Goal: Information Seeking & Learning: Learn about a topic

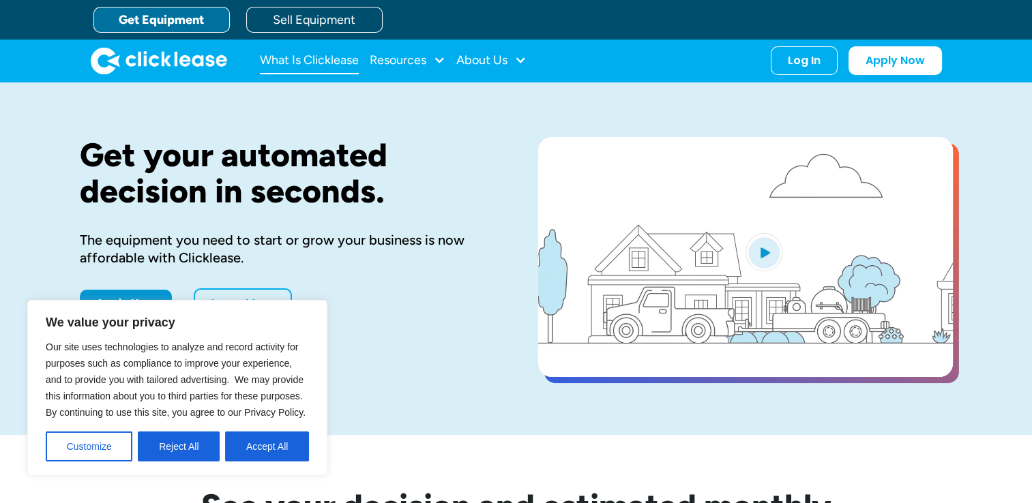
click at [340, 57] on link "What Is Clicklease" at bounding box center [309, 60] width 99 height 27
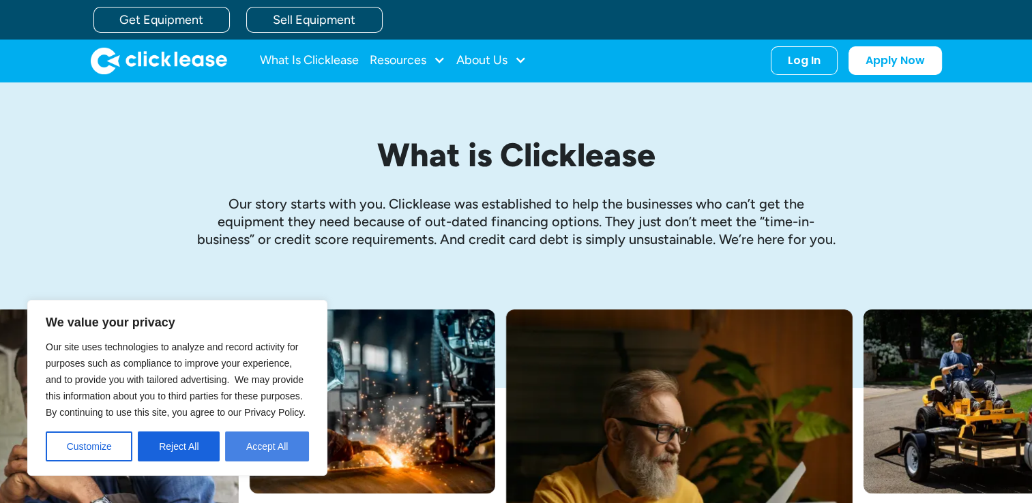
click at [278, 445] on button "Accept All" at bounding box center [267, 447] width 84 height 30
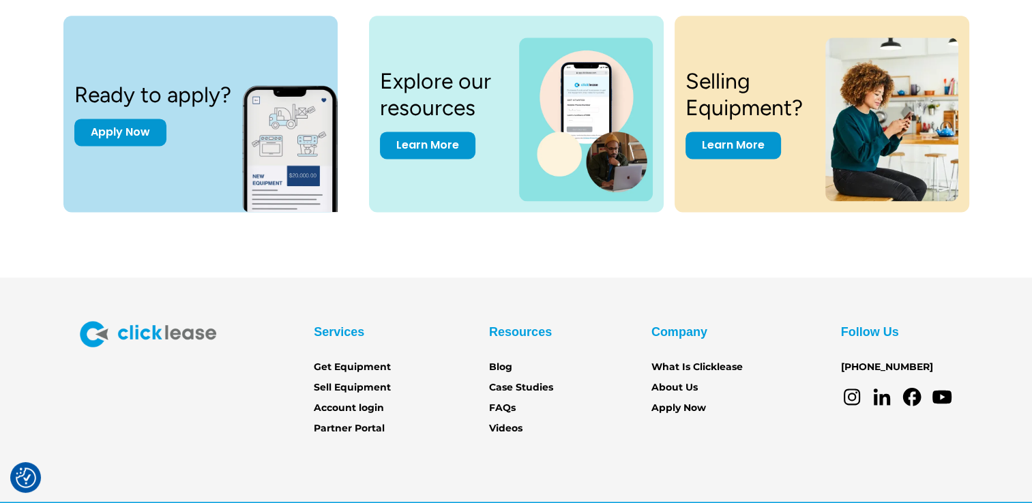
scroll to position [1913, 0]
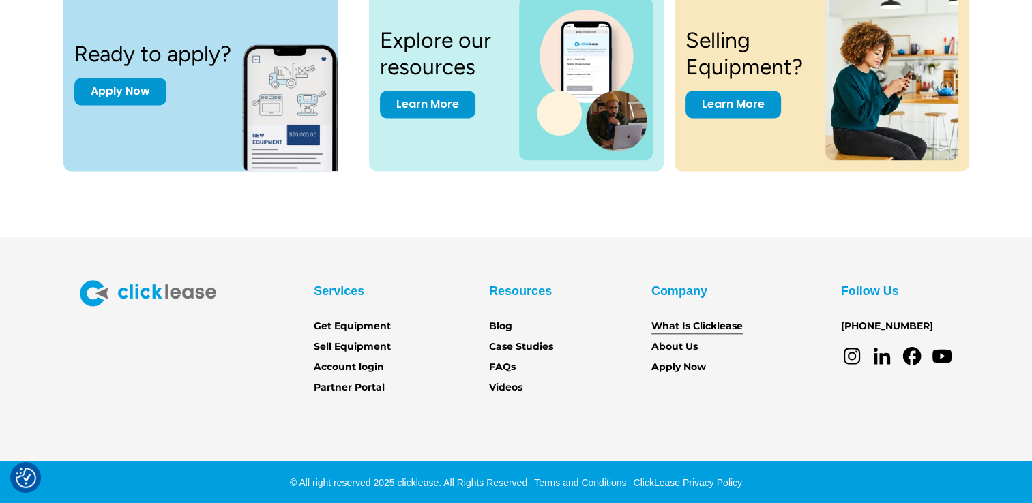
click at [694, 333] on link "What Is Clicklease" at bounding box center [696, 326] width 91 height 15
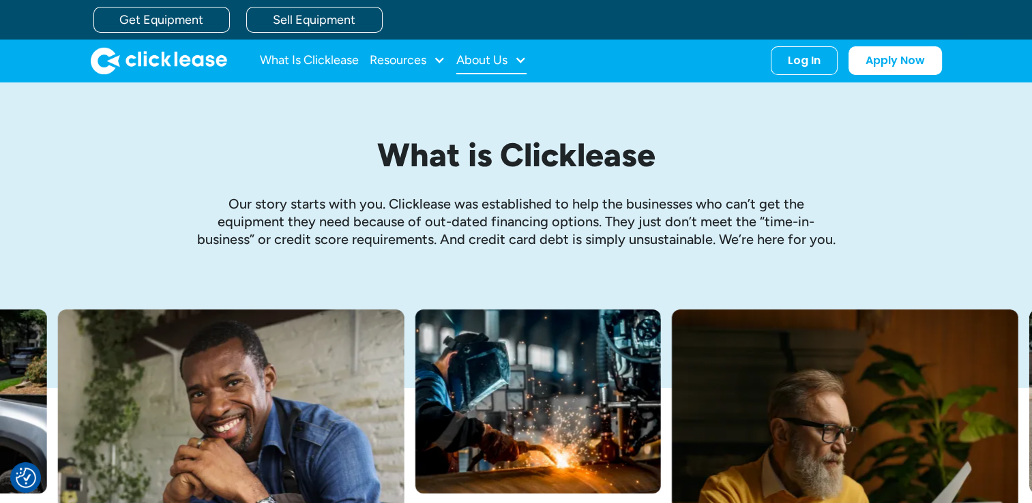
click at [478, 60] on div "About Us" at bounding box center [481, 60] width 51 height 0
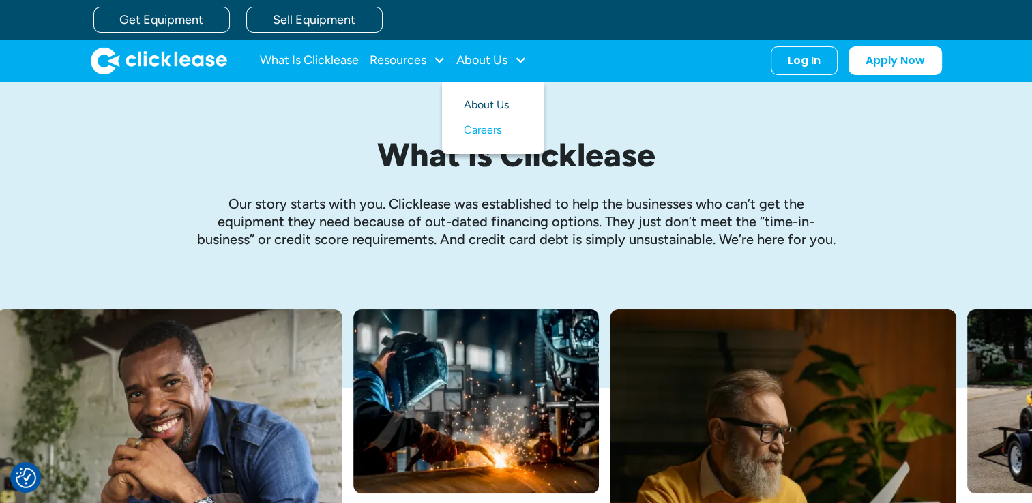
click at [484, 96] on link "About Us" at bounding box center [493, 105] width 59 height 25
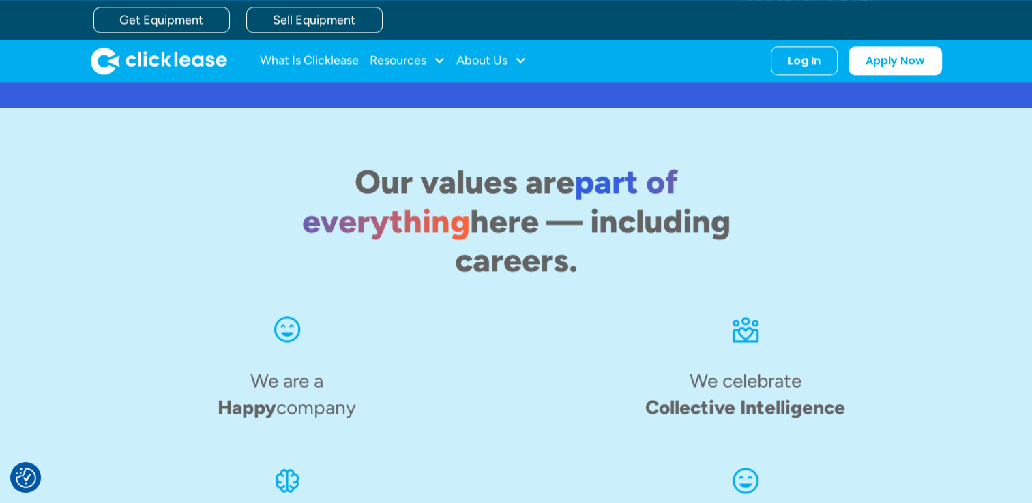
scroll to position [1636, 0]
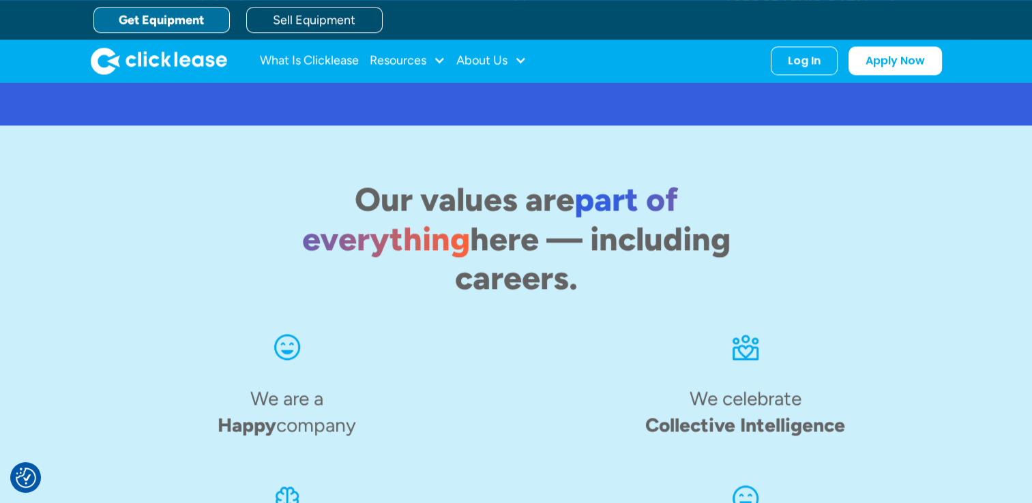
click at [183, 16] on link "Get Equipment" at bounding box center [161, 20] width 136 height 26
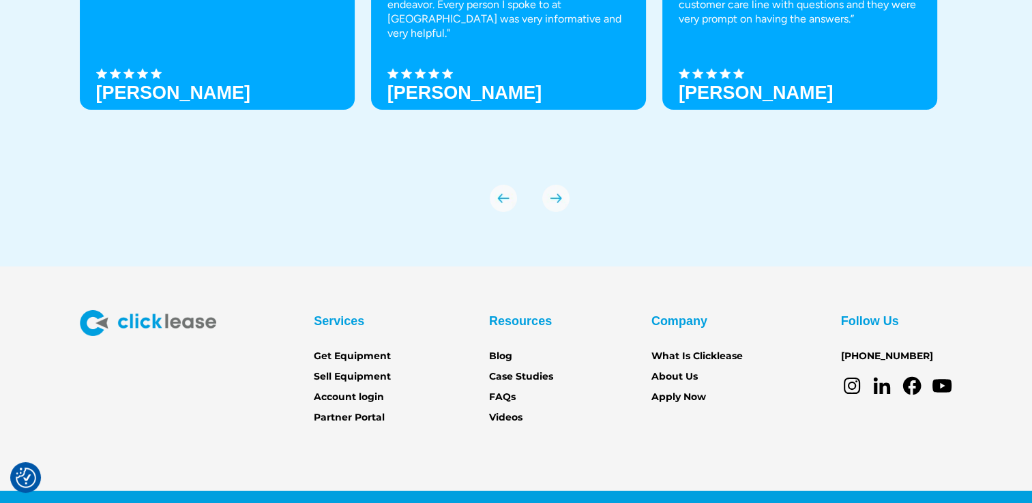
scroll to position [4809, 0]
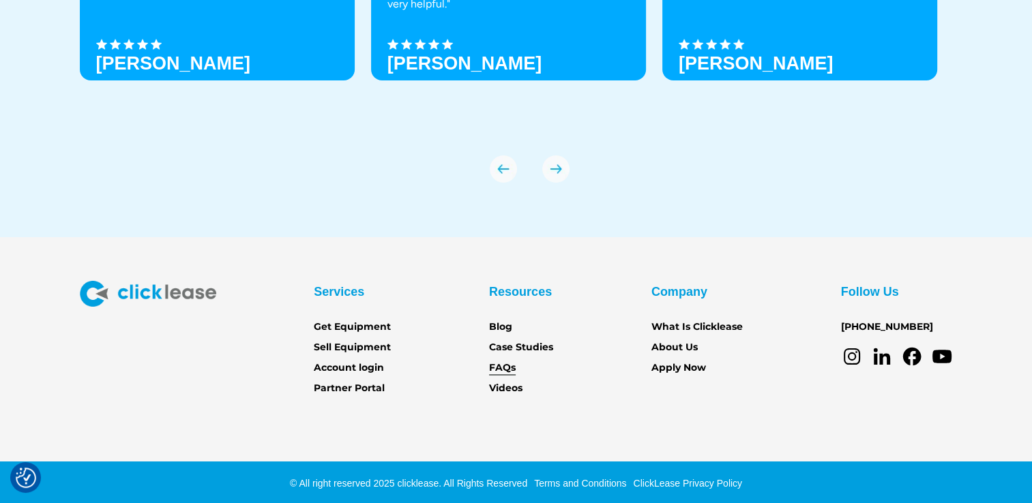
click at [503, 364] on link "FAQs" at bounding box center [502, 368] width 27 height 15
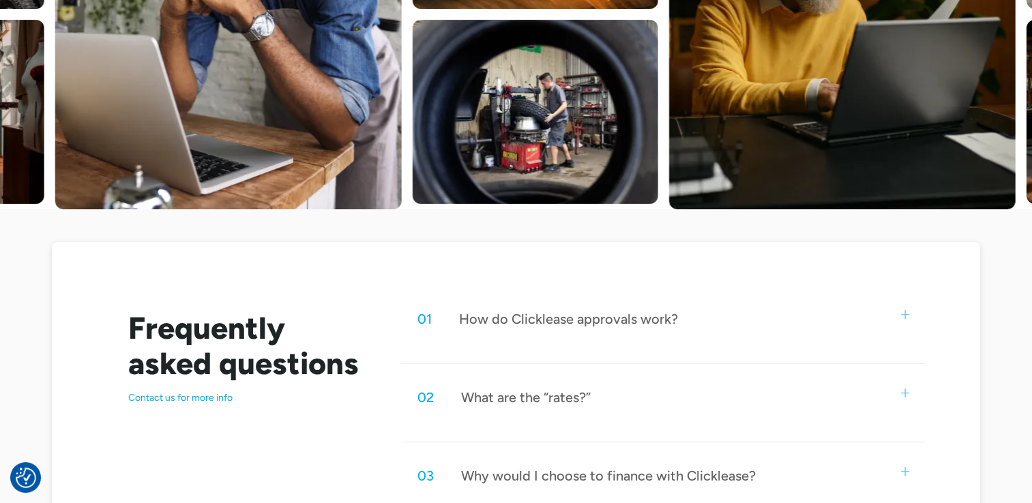
scroll to position [490, 0]
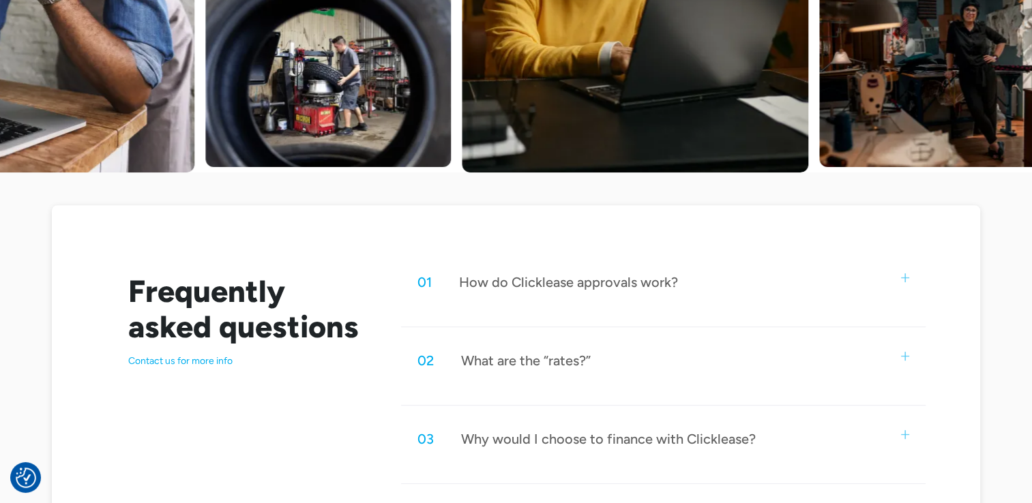
click at [903, 356] on img at bounding box center [905, 356] width 9 height 9
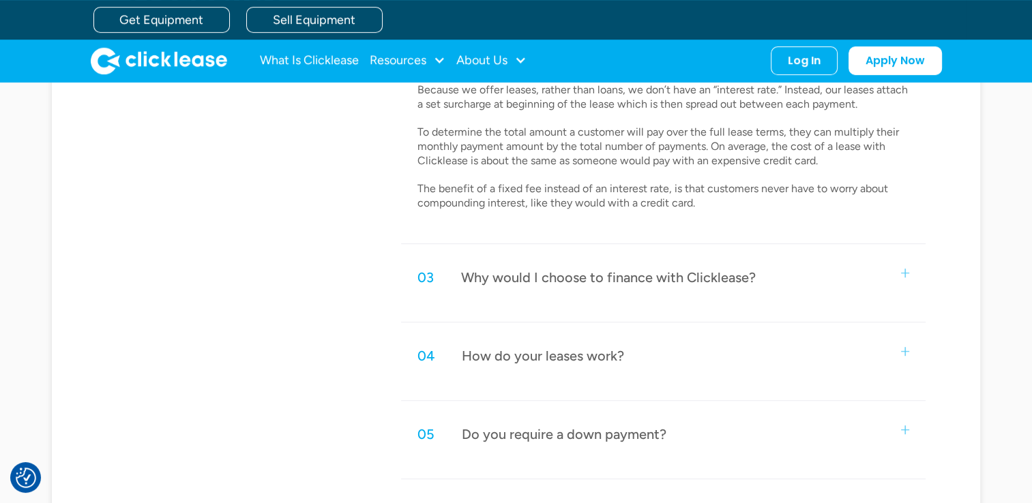
scroll to position [772, 0]
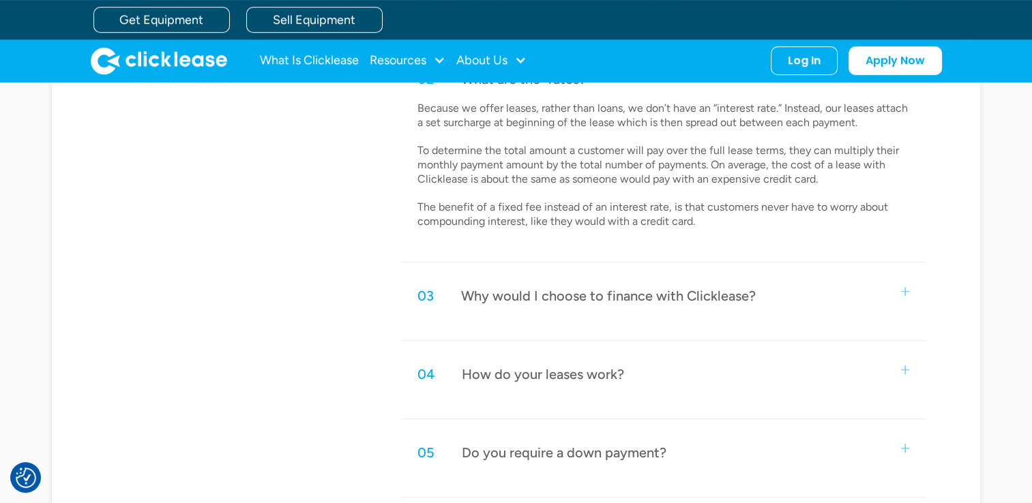
click at [900, 284] on div "03 Why would I choose to finance with Clicklease?" at bounding box center [663, 296] width 525 height 45
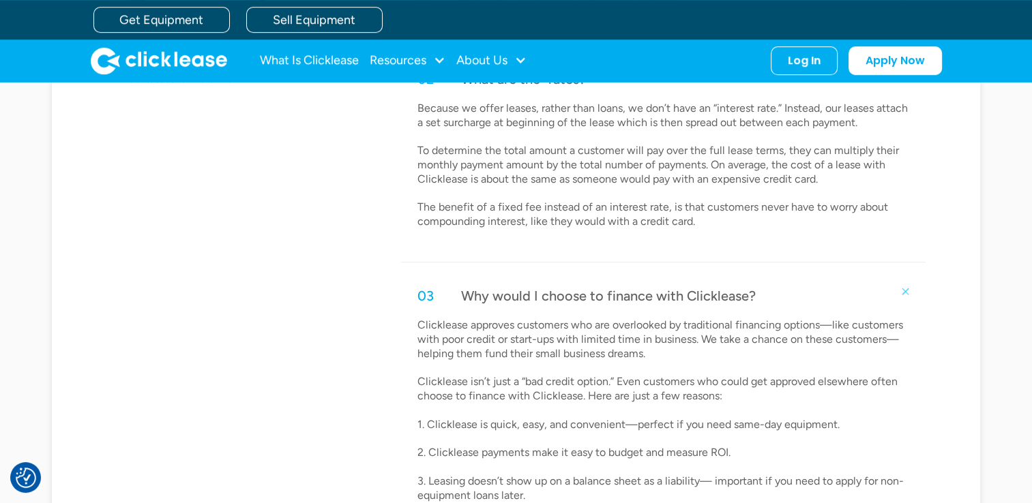
click at [1012, 382] on div "Frequently asked questions Contact us for more info 01 How do Clicklease approv…" at bounding box center [516, 435] width 1032 height 1089
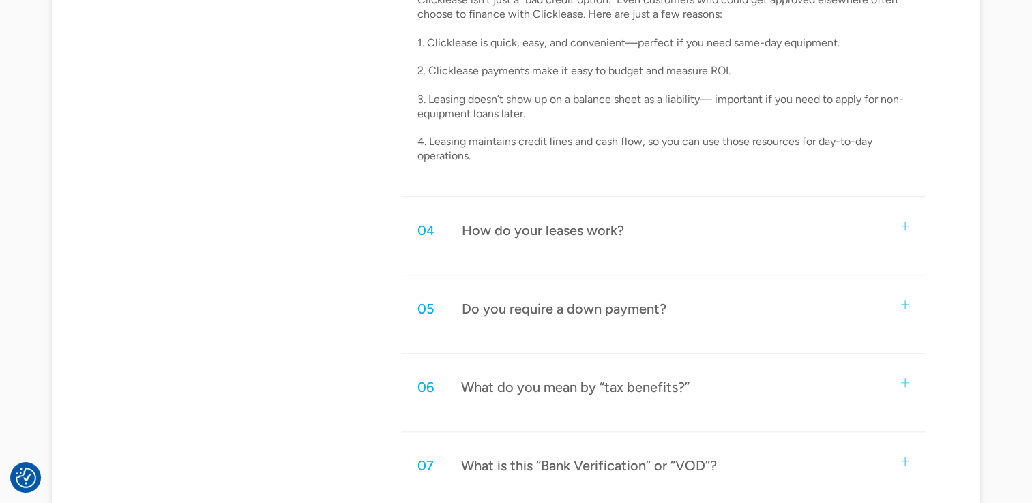
scroll to position [1190, 0]
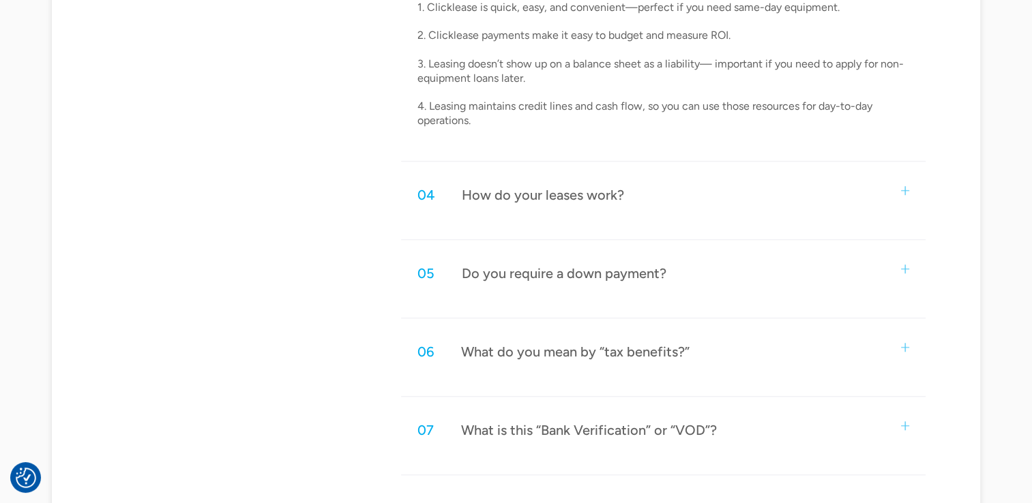
click at [907, 192] on img at bounding box center [905, 190] width 9 height 9
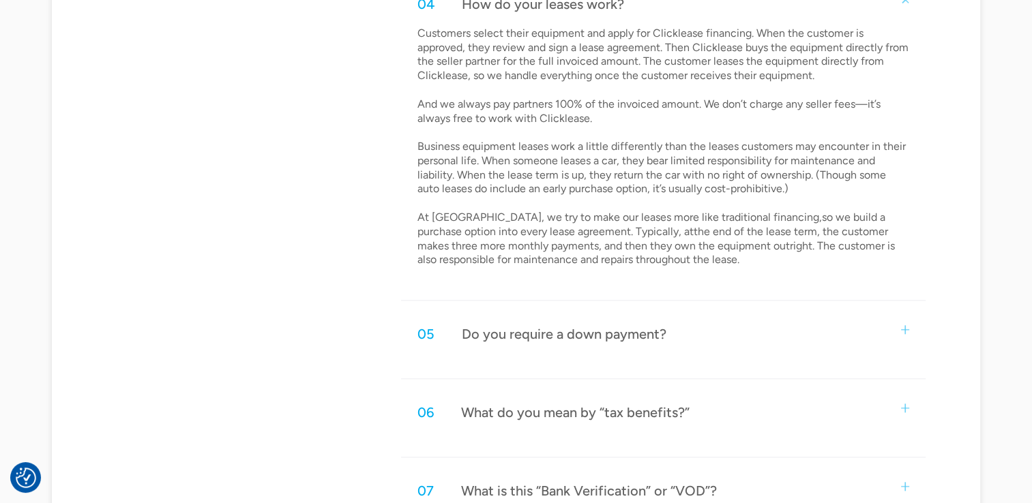
scroll to position [1418, 0]
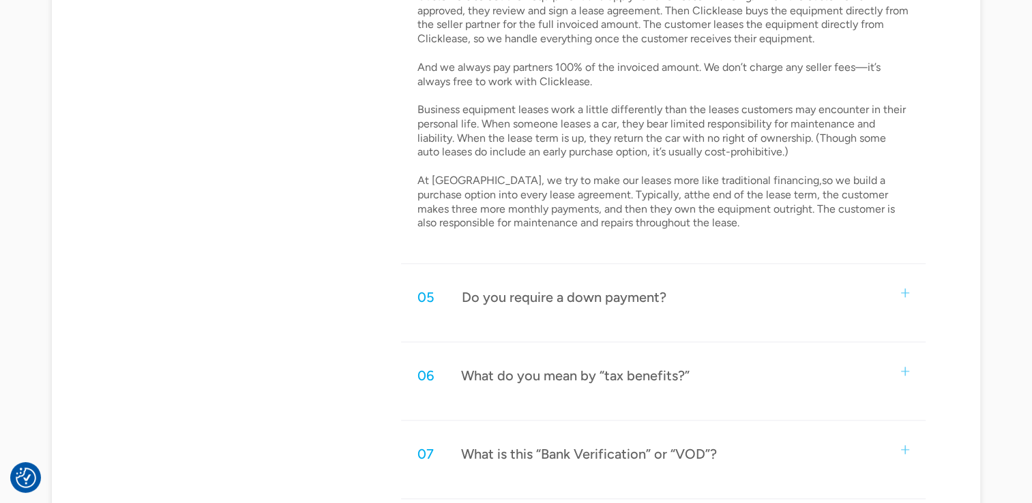
click at [909, 291] on div "05 Do you require a down payment?" at bounding box center [663, 297] width 525 height 45
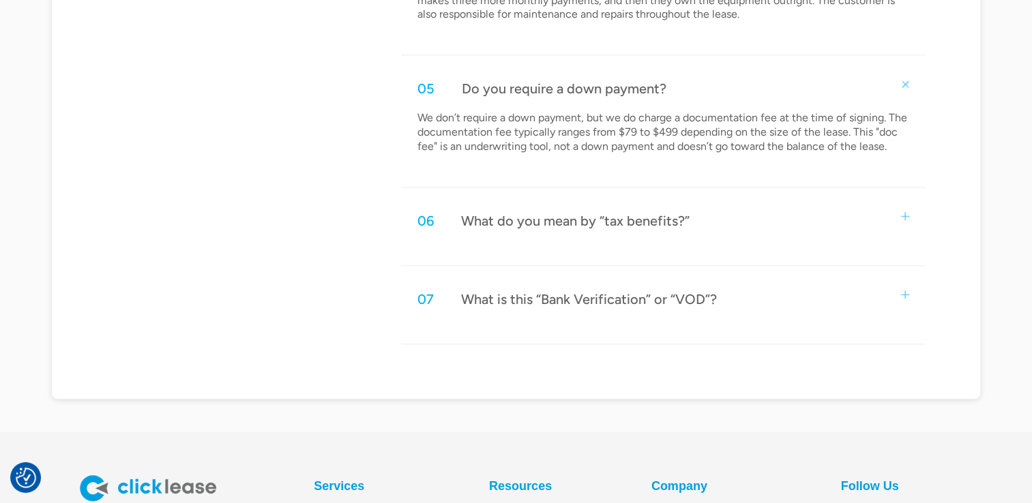
scroll to position [1663, 0]
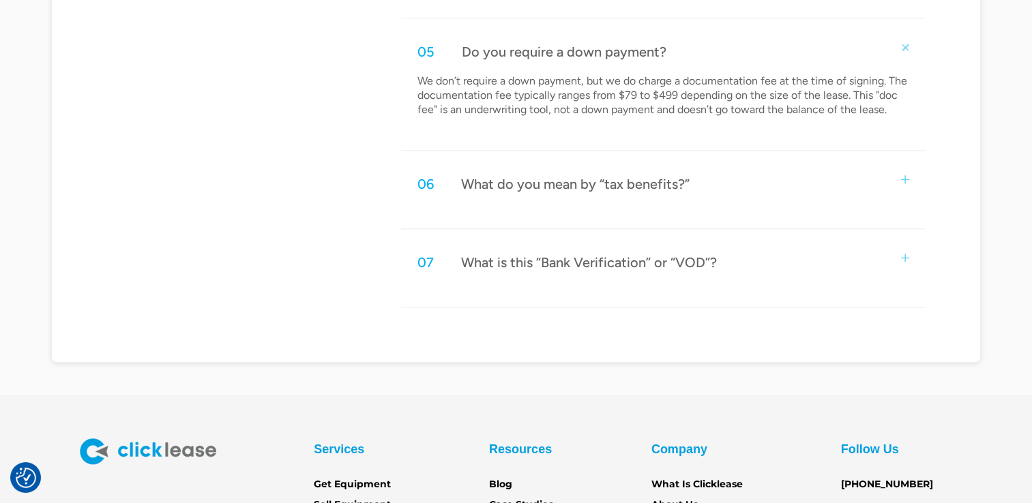
click at [900, 186] on div "06 What do you mean by “tax benefits?”" at bounding box center [663, 184] width 525 height 45
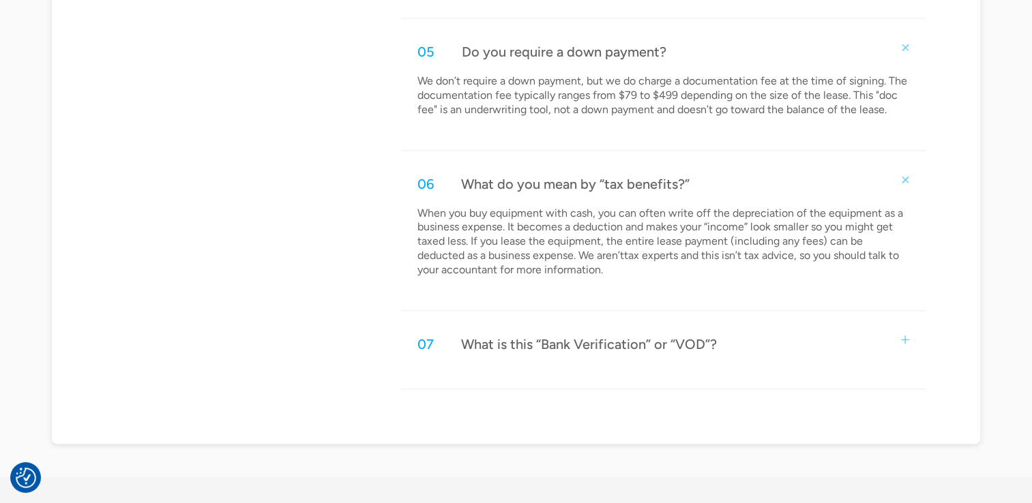
click at [907, 332] on div "07 What is this “Bank Verification” or “VOD”?" at bounding box center [663, 344] width 525 height 45
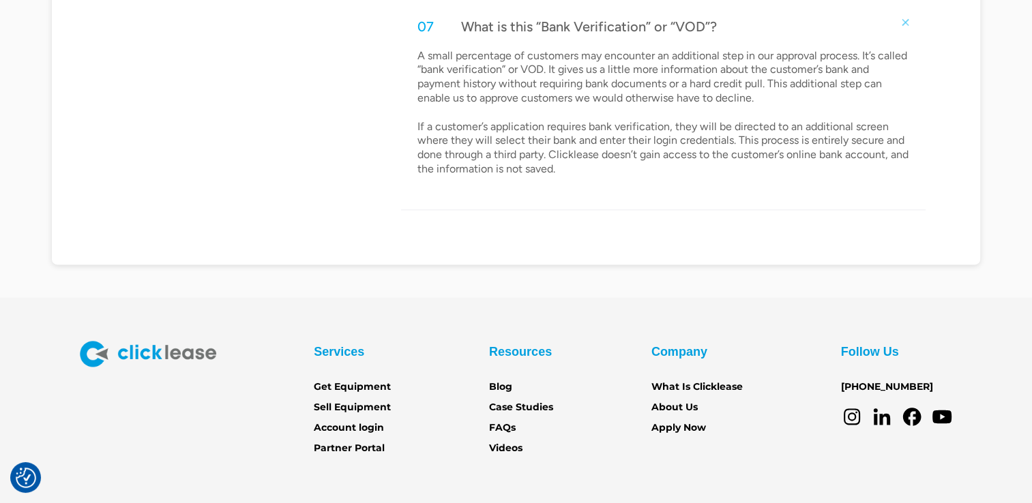
scroll to position [1990, 0]
